Goal: Information Seeking & Learning: Find specific fact

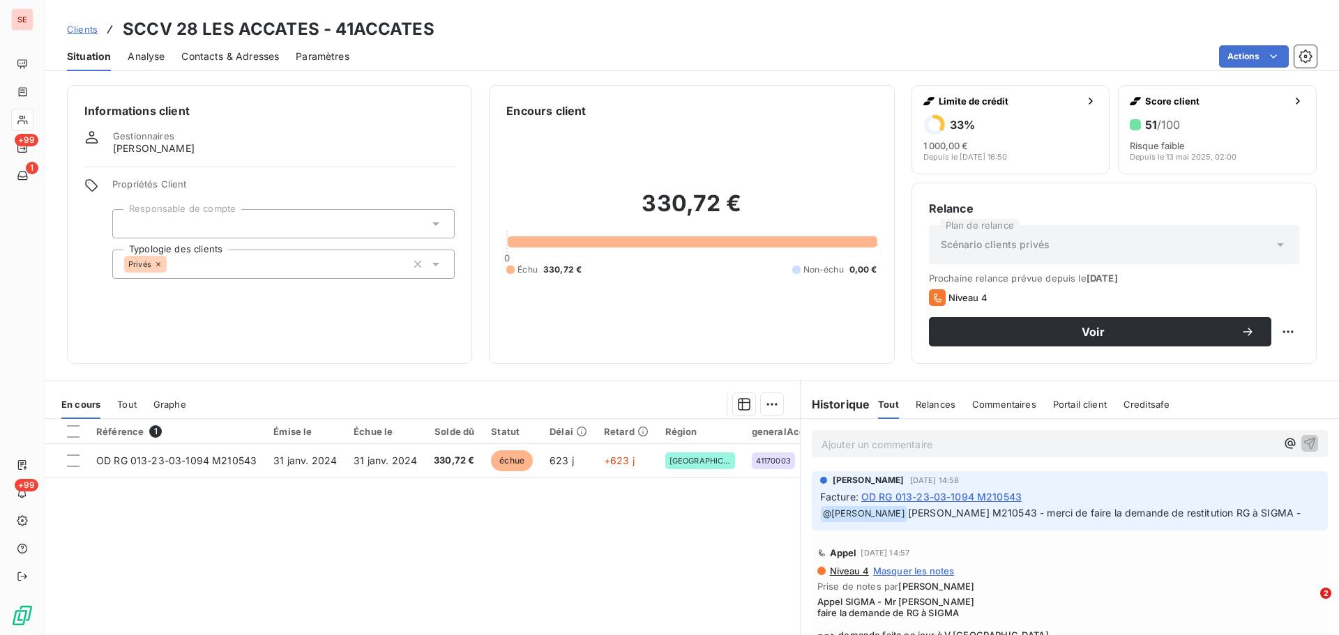
click at [861, 446] on p "Ajouter un commentaire ﻿" at bounding box center [1048, 444] width 455 height 17
click at [1124, 443] on span "Cette RG ne sera pas traité pour le moment vu avec [PERSON_NAME] et [PERSON_NAM…" at bounding box center [1032, 443] width 422 height 12
click at [1165, 443] on p "Cette RG ne sera pas traité pour le moment vu avec [PERSON_NAME] et [PERSON_NAM…" at bounding box center [1048, 444] width 455 height 16
click at [1083, 442] on span "Cette RG ne sera pas traité pour le moment vu avec [PERSON_NAME] et [PERSON_NAM…" at bounding box center [1032, 443] width 422 height 12
click at [1020, 444] on span "Cette RG ne sera pas traité pour le moment vu avec [PERSON_NAME] et [PERSON_NAM…" at bounding box center [1032, 443] width 422 height 12
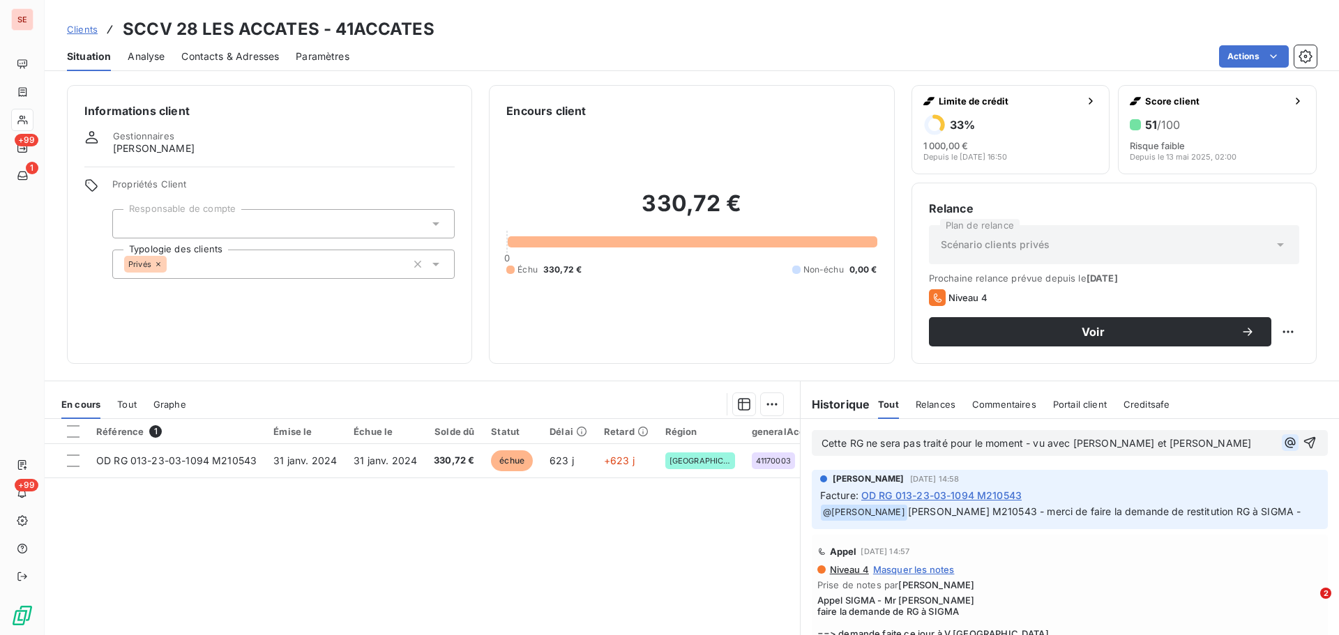
click at [1283, 441] on icon "button" at bounding box center [1290, 443] width 14 height 14
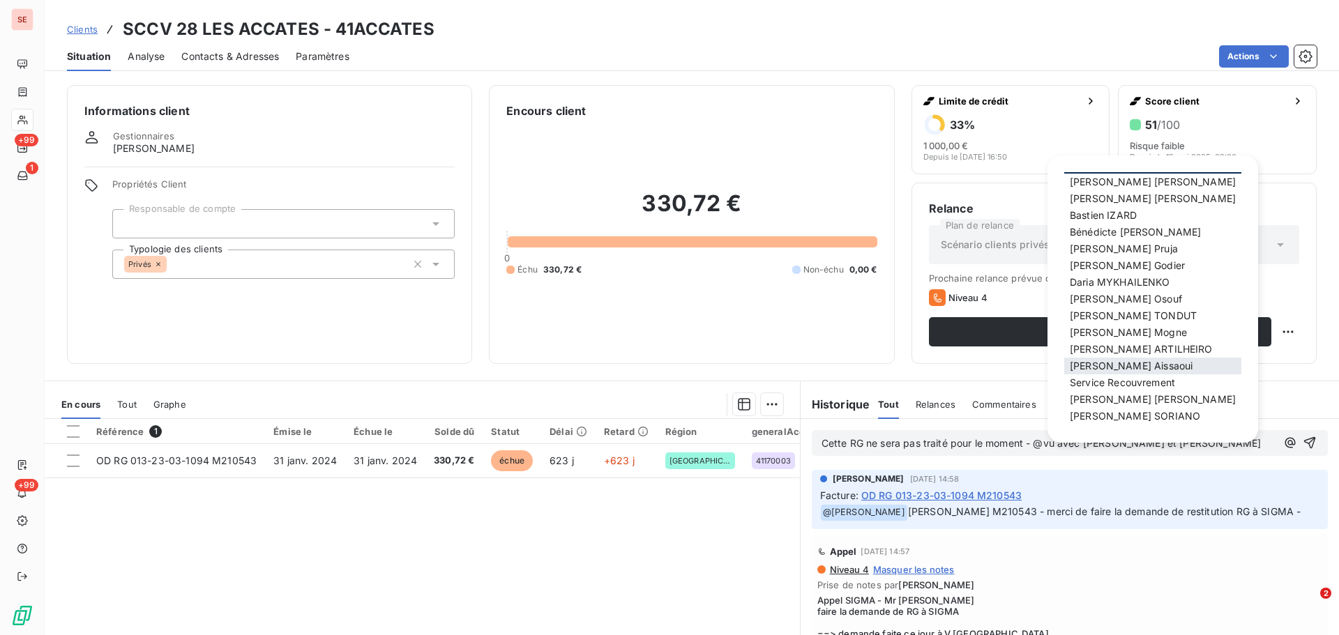
scroll to position [73, 0]
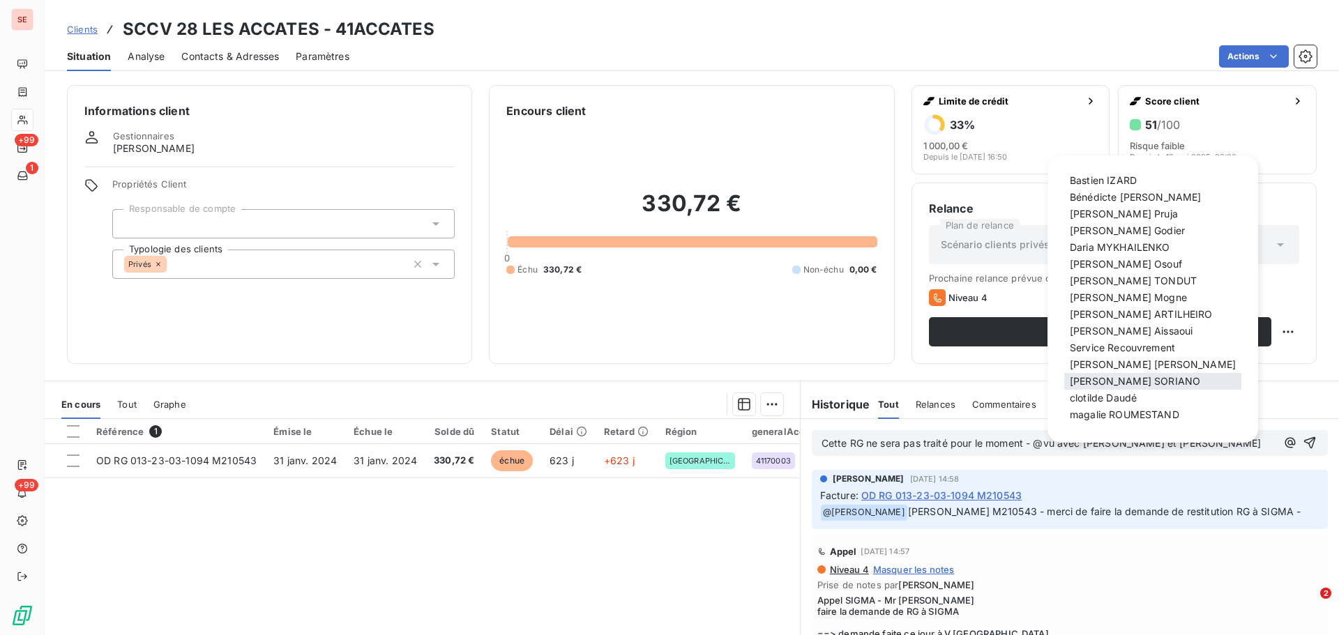
click at [1122, 380] on span "[PERSON_NAME]" at bounding box center [1134, 381] width 130 height 12
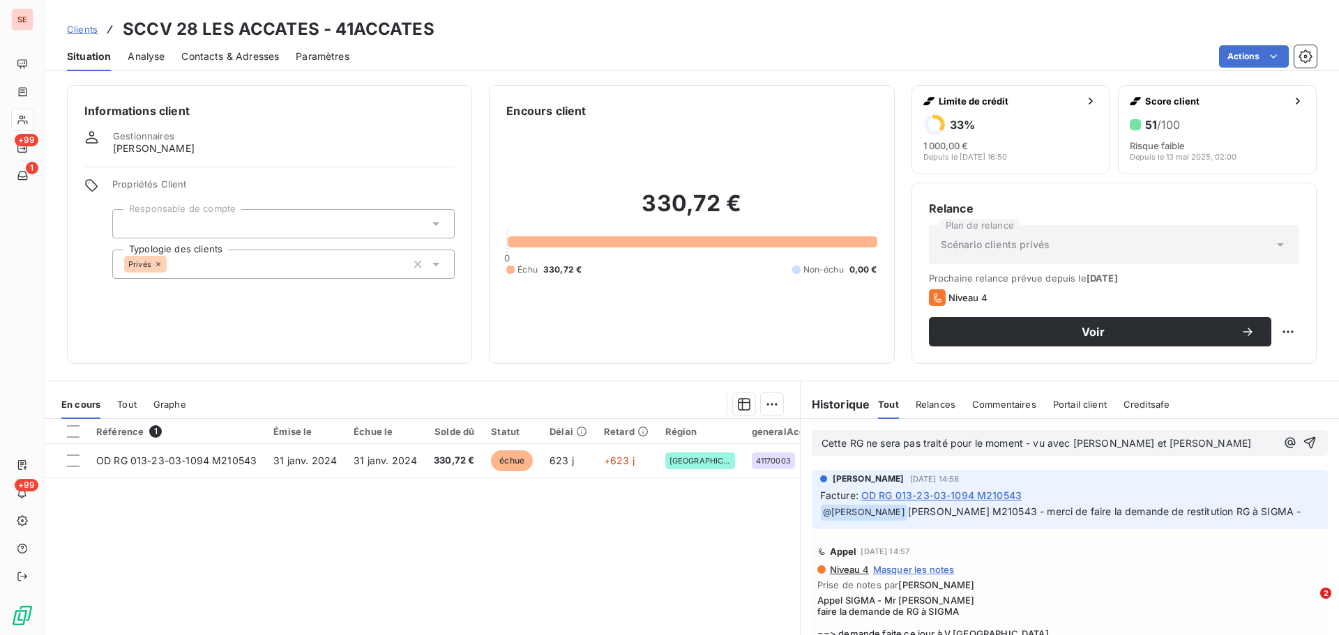
click at [1159, 443] on p "Cette RG ne sera pas traité pour le moment - vu avec [PERSON_NAME] et [PERSON_N…" at bounding box center [1048, 444] width 455 height 16
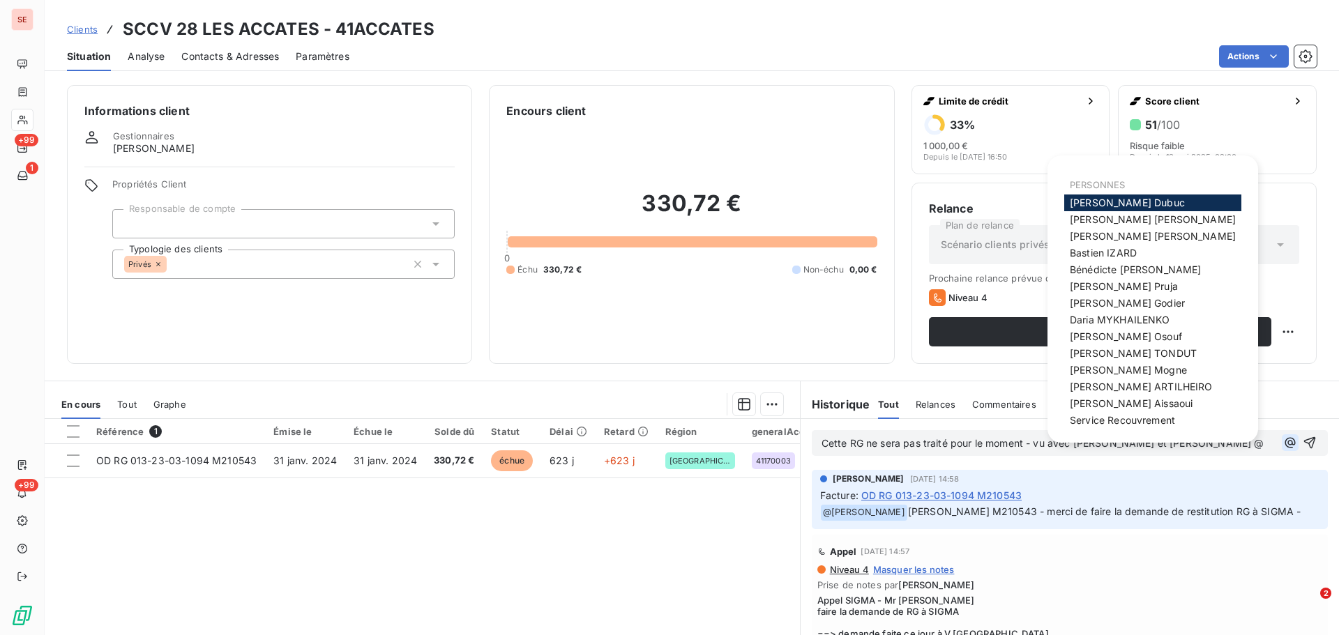
click at [1284, 441] on icon "button" at bounding box center [1289, 443] width 10 height 10
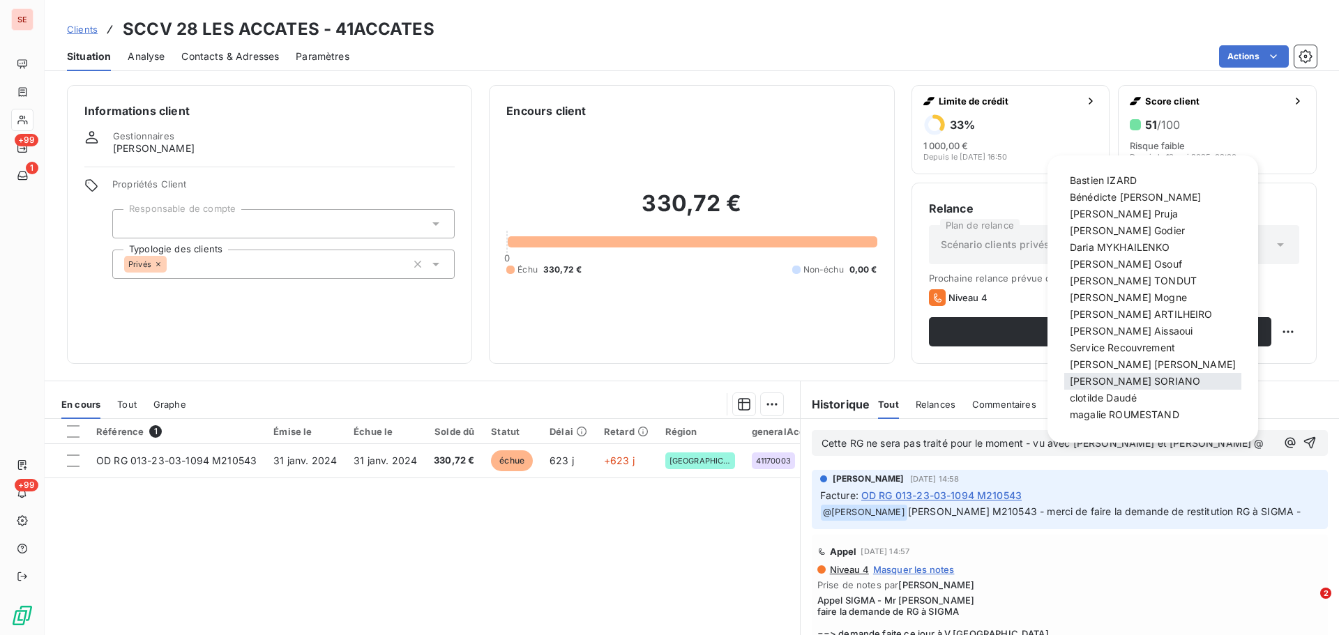
click at [1127, 380] on span "[PERSON_NAME]" at bounding box center [1134, 381] width 130 height 12
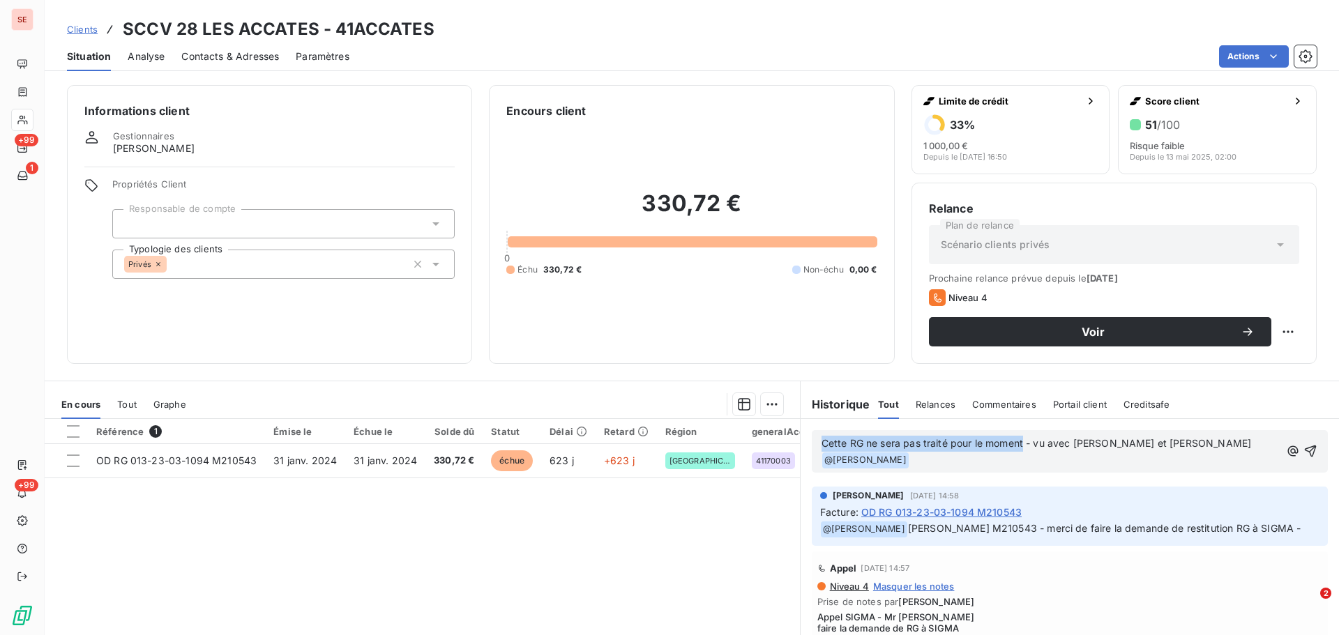
drag, startPoint x: 815, startPoint y: 441, endPoint x: 1017, endPoint y: 443, distance: 202.2
click at [1017, 443] on span "Cette RG ne sera pas traité pour le moment - vu avec [PERSON_NAME] et [PERSON_N…" at bounding box center [1035, 443] width 429 height 12
click at [1033, 465] on div "Cette RG ne sera pas traité pour le moment - vu avec [PERSON_NAME] et [PERSON_N…" at bounding box center [1069, 451] width 538 height 65
drag, startPoint x: 816, startPoint y: 443, endPoint x: 1017, endPoint y: 441, distance: 200.8
click at [1017, 441] on span "Cette RG ne sera pas traité pour le moment - vu avec [PERSON_NAME] et [PERSON_N…" at bounding box center [1035, 443] width 429 height 12
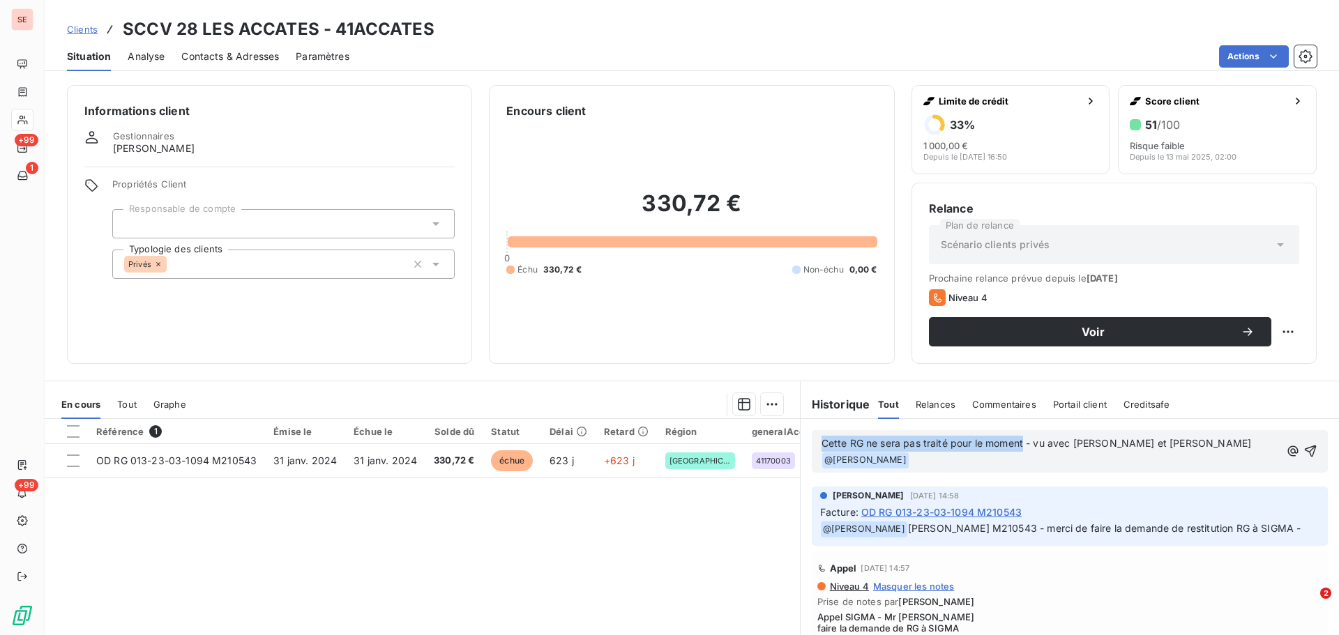
copy span "Cette RG ne sera pas traité pour le moment"
click at [941, 442] on span "Cette RG ne sera pas traité pour le moment - vu avec [PERSON_NAME] et [PERSON_N…" at bounding box center [1035, 443] width 429 height 12
click at [1303, 444] on icon "button" at bounding box center [1310, 451] width 14 height 14
